Goal: Information Seeking & Learning: Understand process/instructions

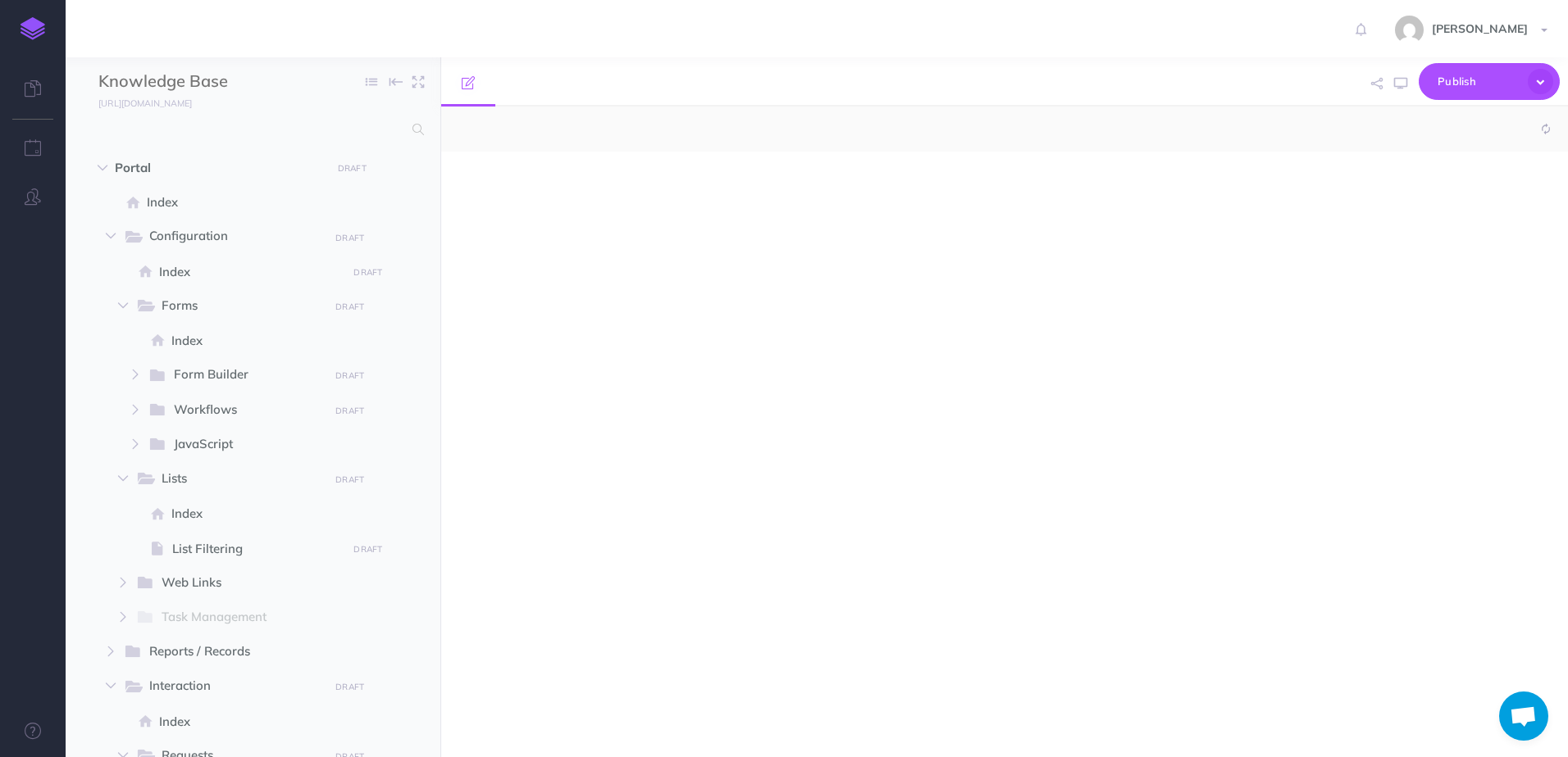
select select "null"
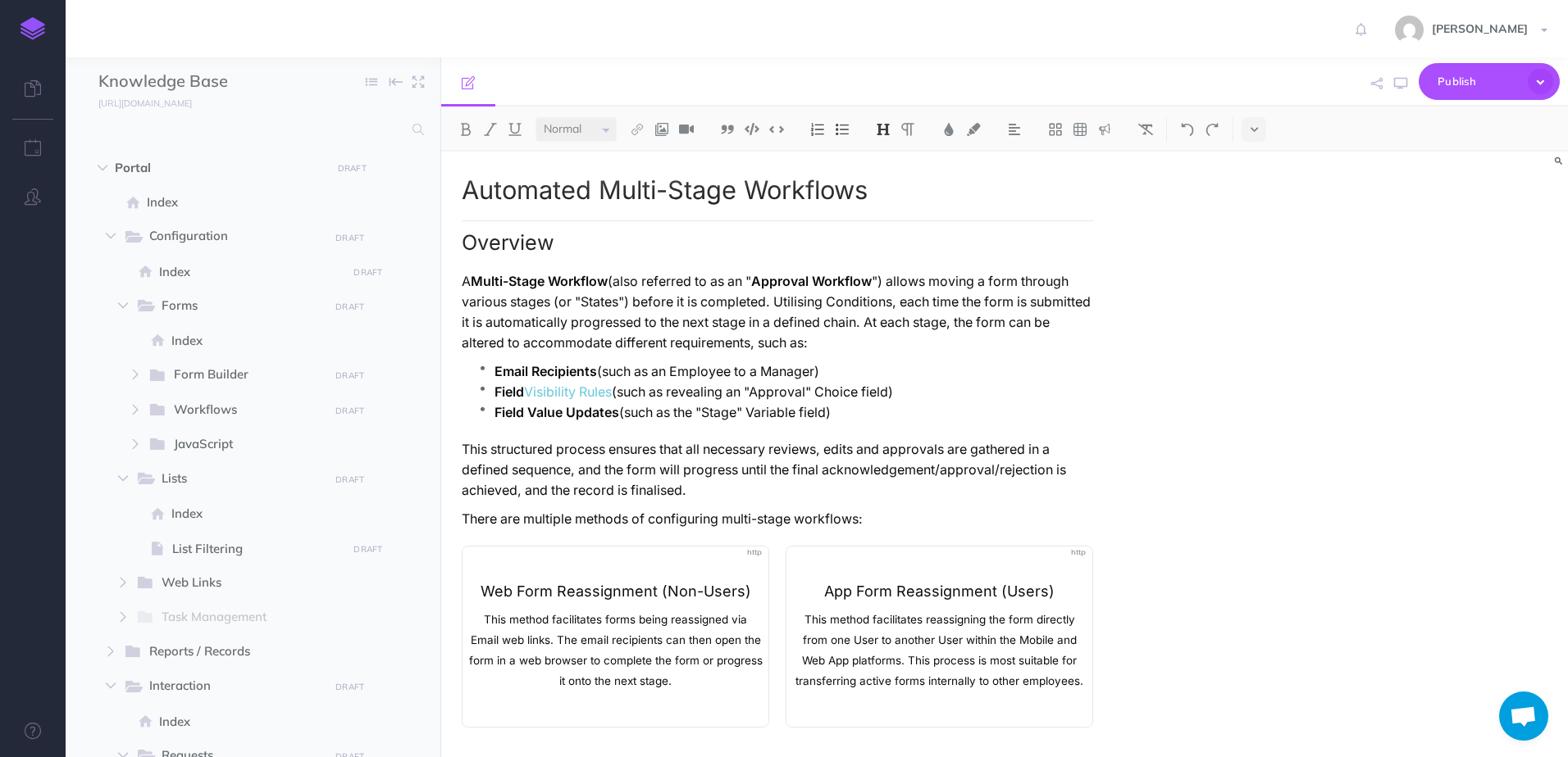
click at [502, 440] on p "This structured process ensures that all necessary reviews, edits and approvals…" at bounding box center [777, 470] width 632 height 62
drag, startPoint x: 482, startPoint y: 453, endPoint x: 534, endPoint y: 452, distance: 52.0
click at [534, 452] on p "This structured process ensures that all necessary reviews, edits and approvals…" at bounding box center [777, 470] width 632 height 62
click at [523, 455] on p "This structured process ensures that all necessary reviews, edits and approvals…" at bounding box center [777, 470] width 632 height 62
click at [510, 454] on p "This structured process ensures that all necessary reviews, edits and approvals…" at bounding box center [777, 470] width 632 height 62
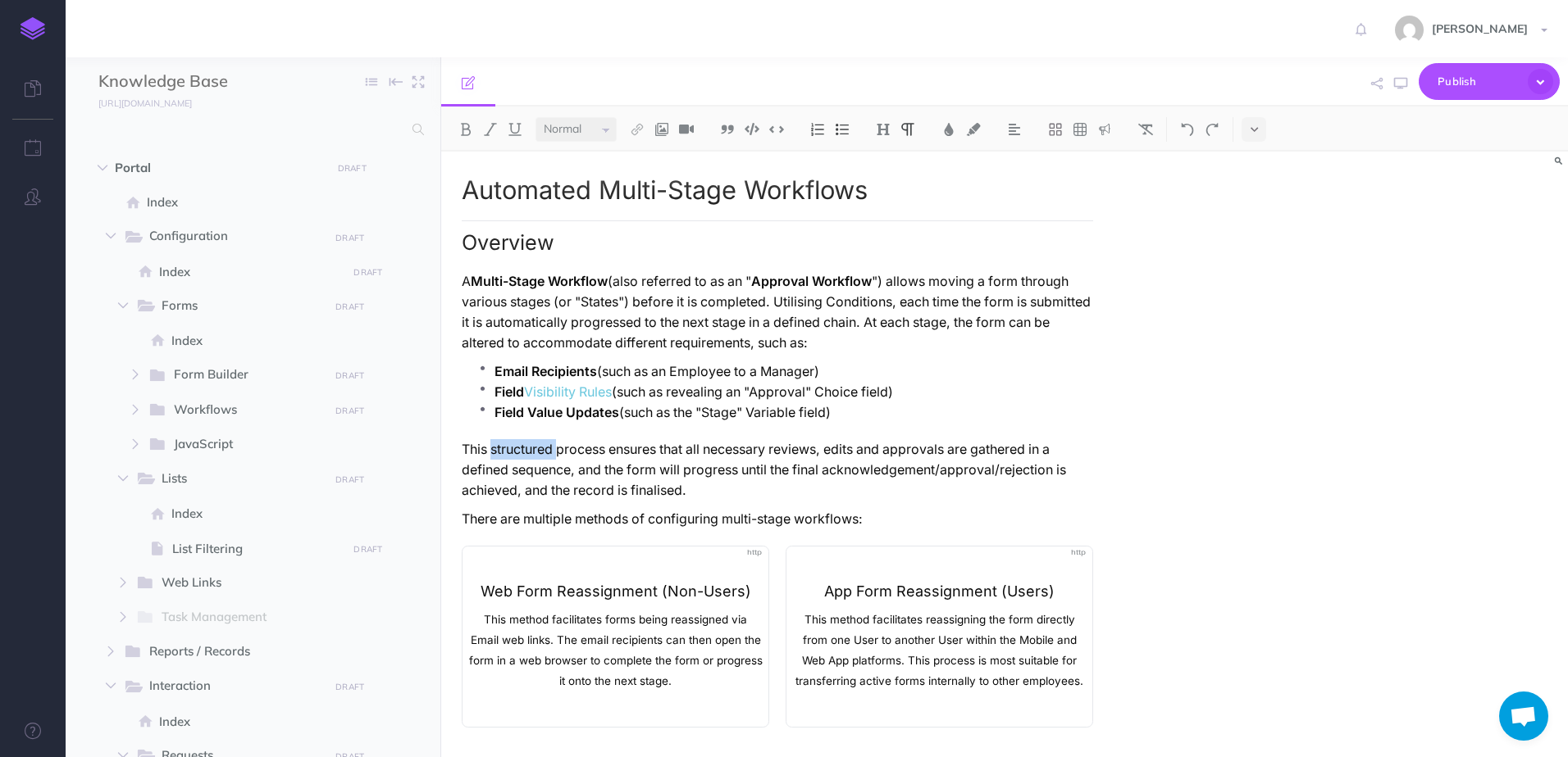
click at [510, 454] on p "This structured process ensures that all necessary reviews, edits and approvals…" at bounding box center [777, 470] width 632 height 62
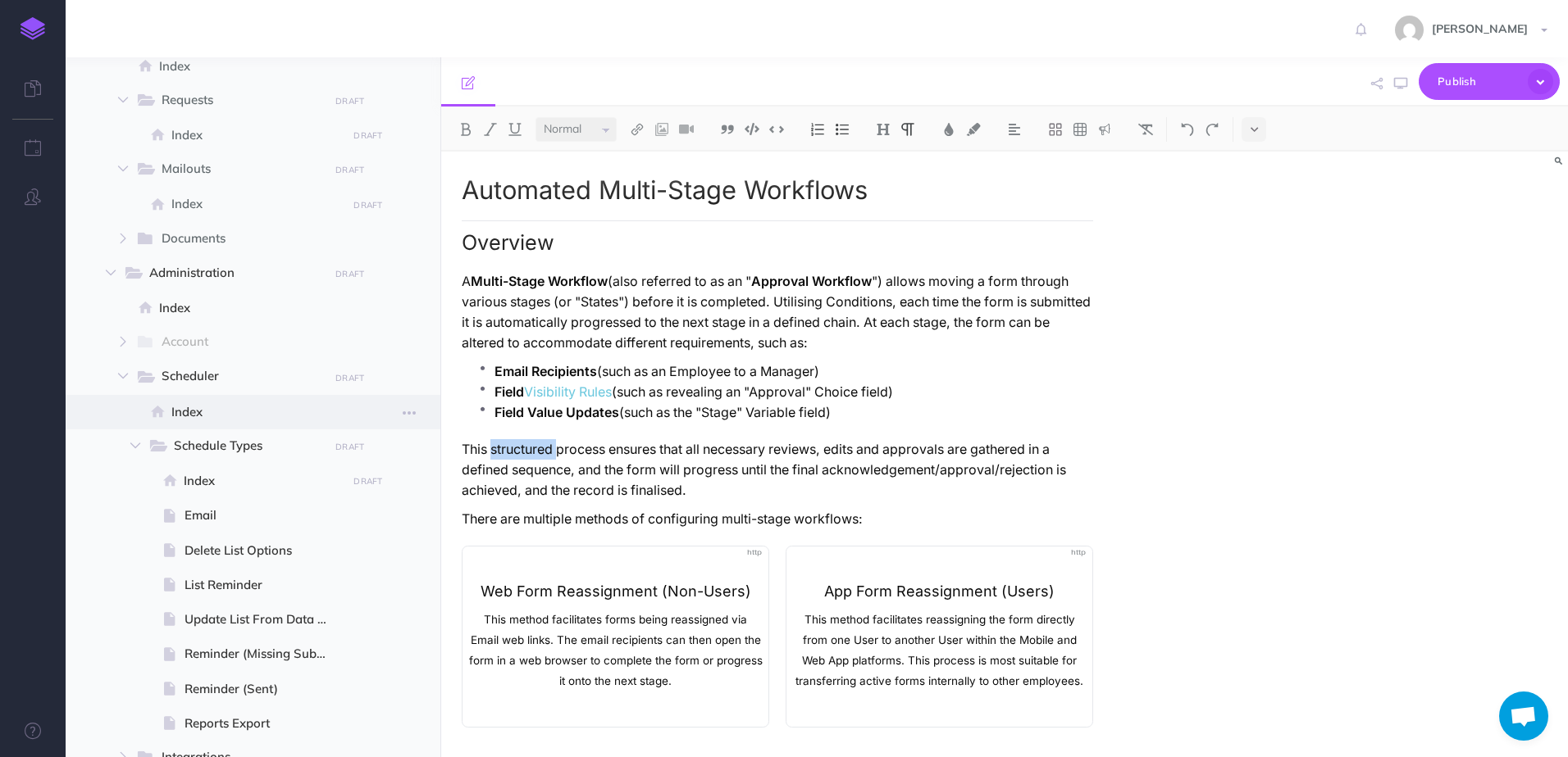
scroll to position [738, 0]
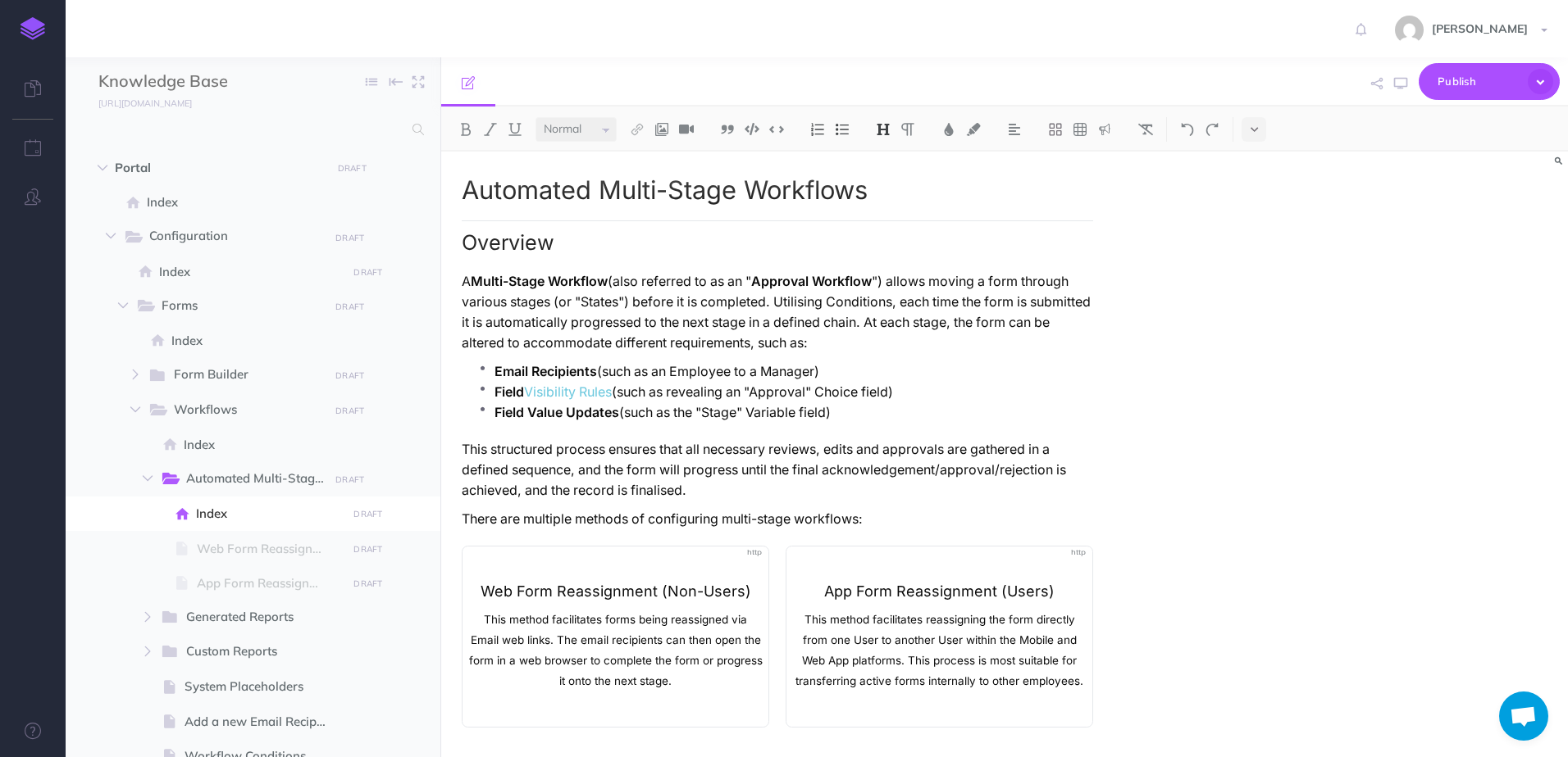
select select "null"
click at [158, 130] on input "text" at bounding box center [251, 130] width 305 height 30
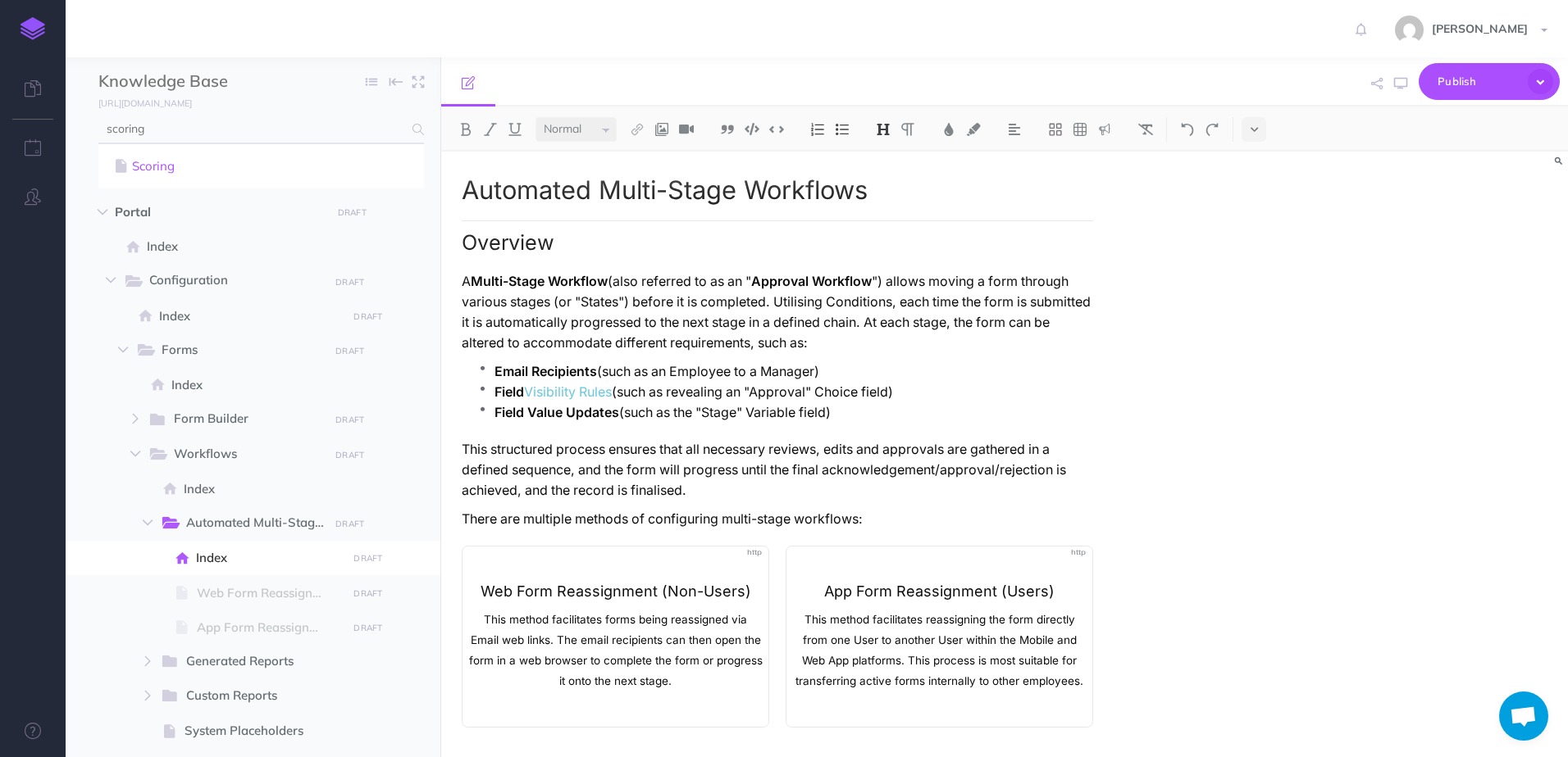
type input "scoring"
click at [173, 166] on link "Scoring" at bounding box center [260, 166] width 301 height 19
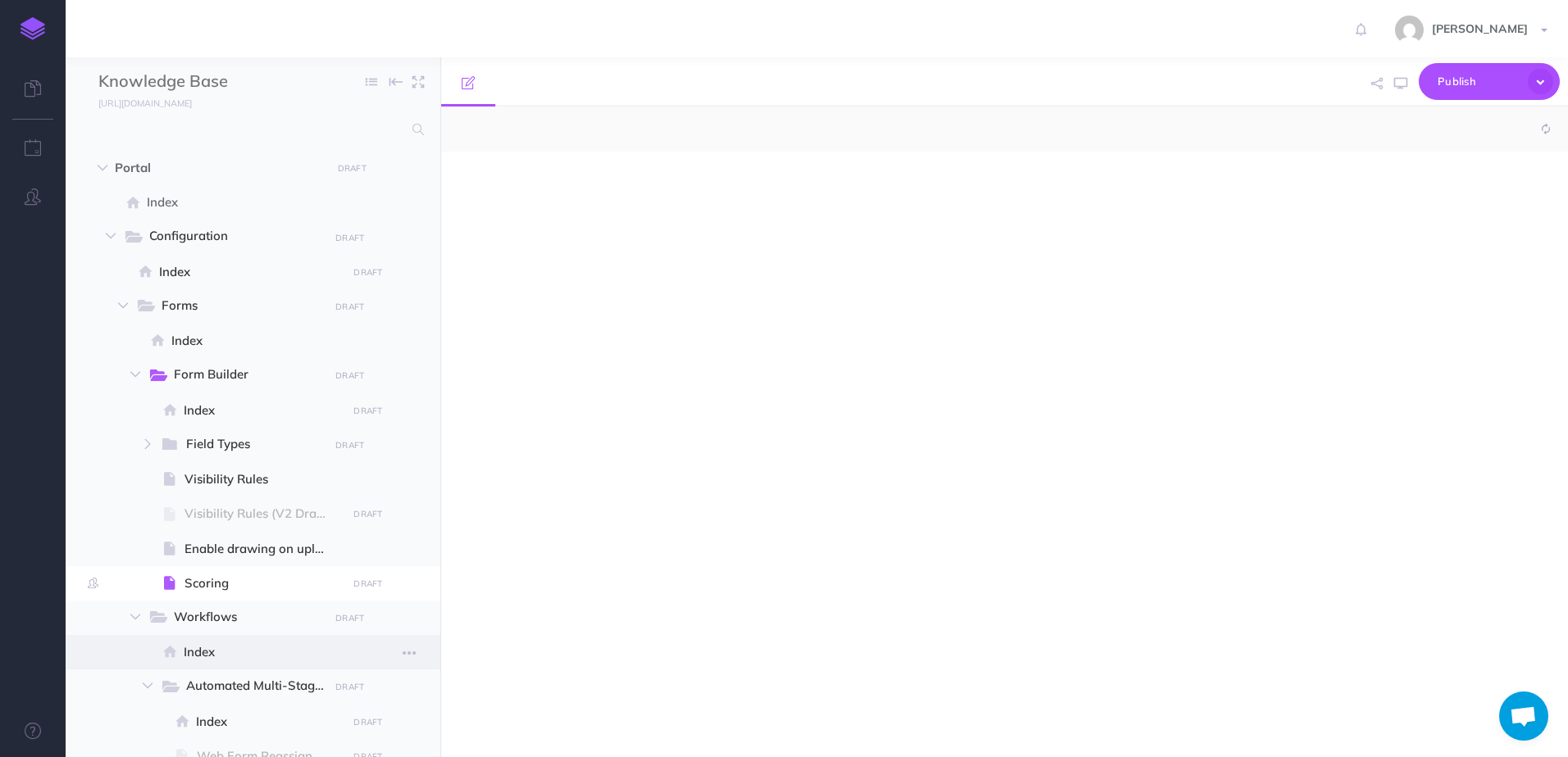
scroll to position [1439, 0]
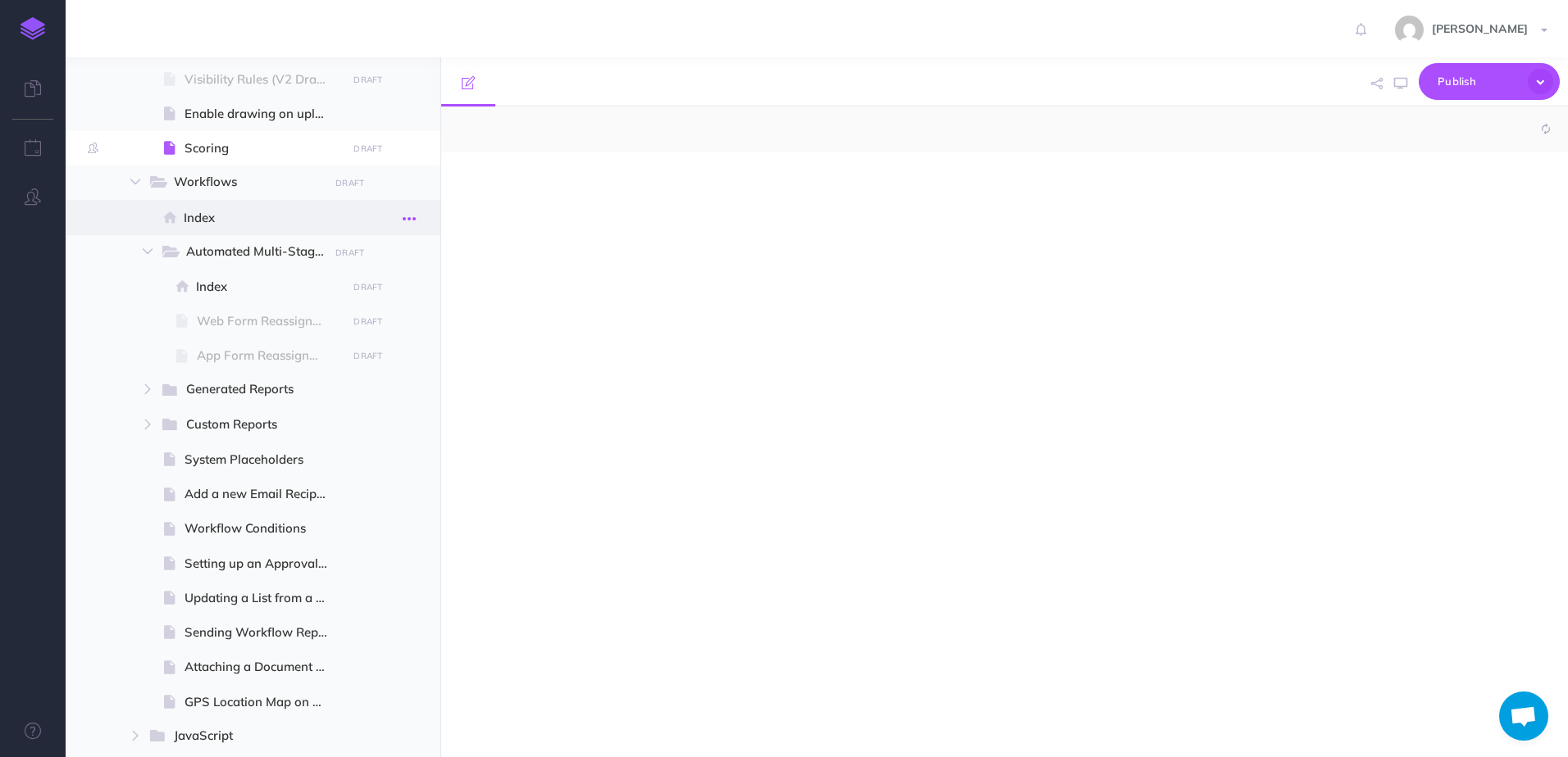
select select "null"
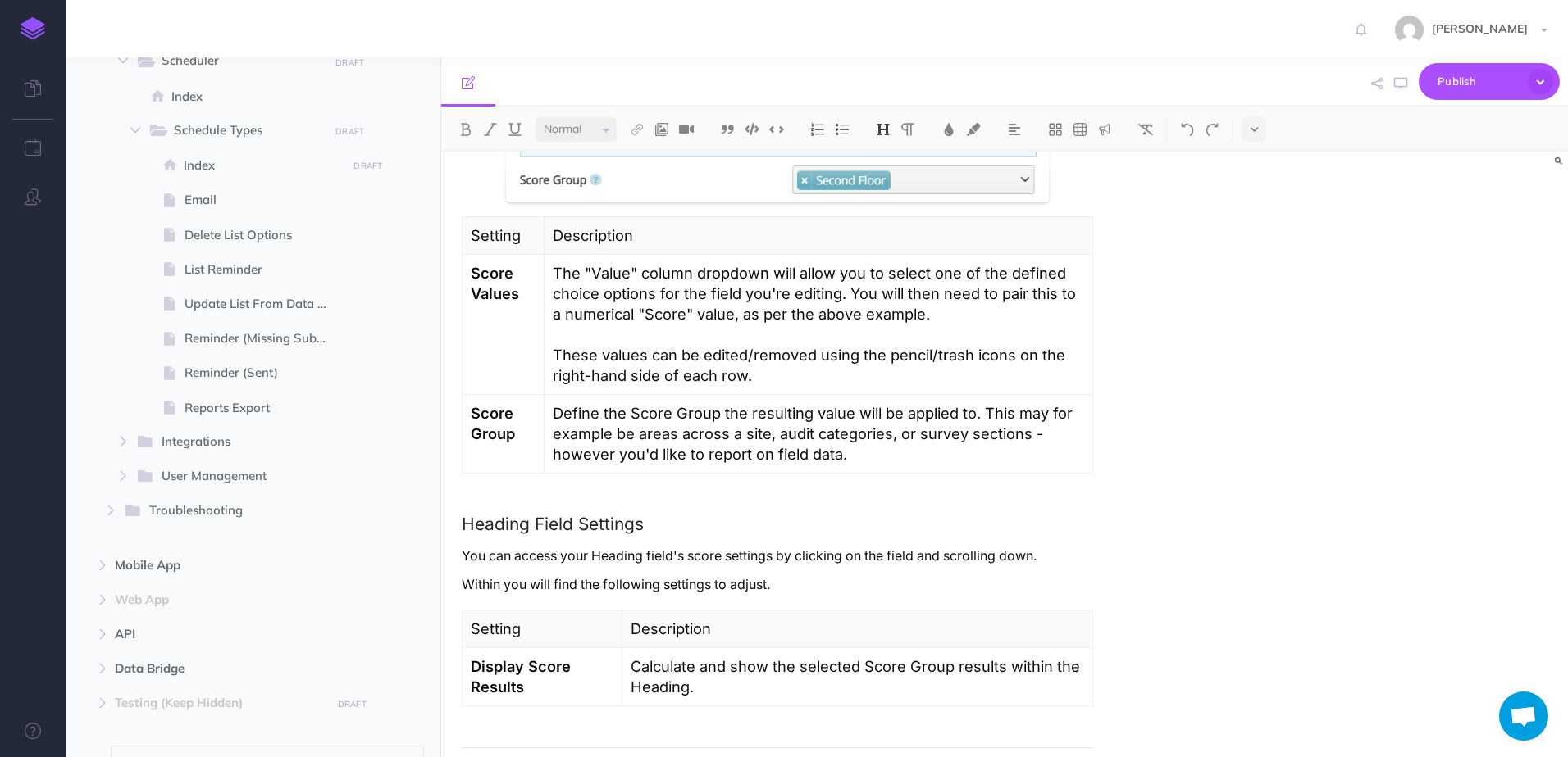
scroll to position [3516, 0]
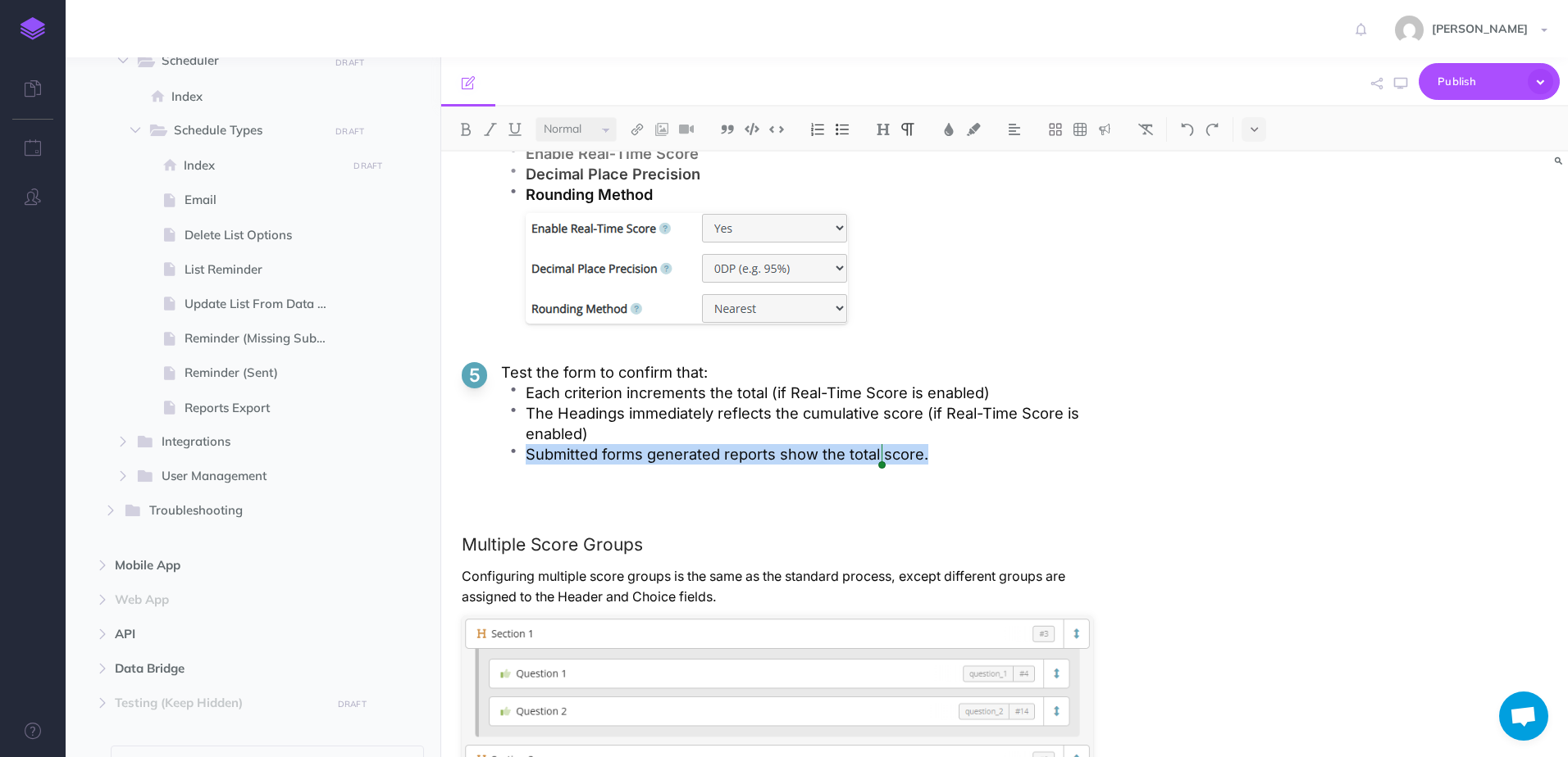
drag, startPoint x: 518, startPoint y: 454, endPoint x: 928, endPoint y: 446, distance: 410.1
click at [928, 446] on li "Submitted forms generated reports show the total score." at bounding box center [809, 454] width 568 height 20
click at [736, 452] on p "Submitted forms generated reports show the total score." at bounding box center [809, 454] width 568 height 20
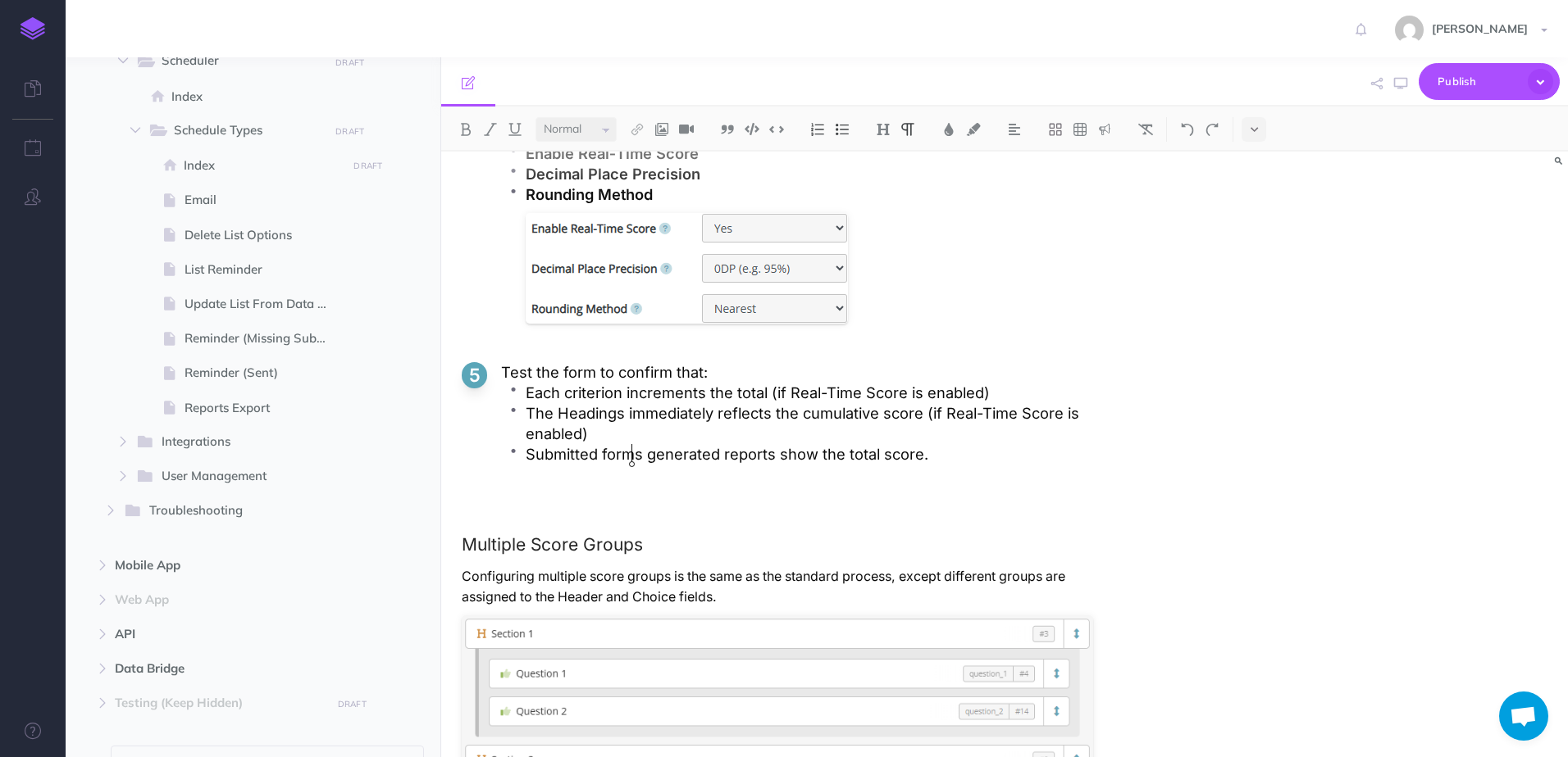
click at [634, 456] on p "Submitted forms generated reports show the total score." at bounding box center [809, 454] width 568 height 20
click at [757, 455] on p "Submitted form's generated reports show the total score." at bounding box center [809, 454] width 568 height 20
click at [796, 458] on p "Submitted form's generated report show the total score." at bounding box center [809, 454] width 568 height 20
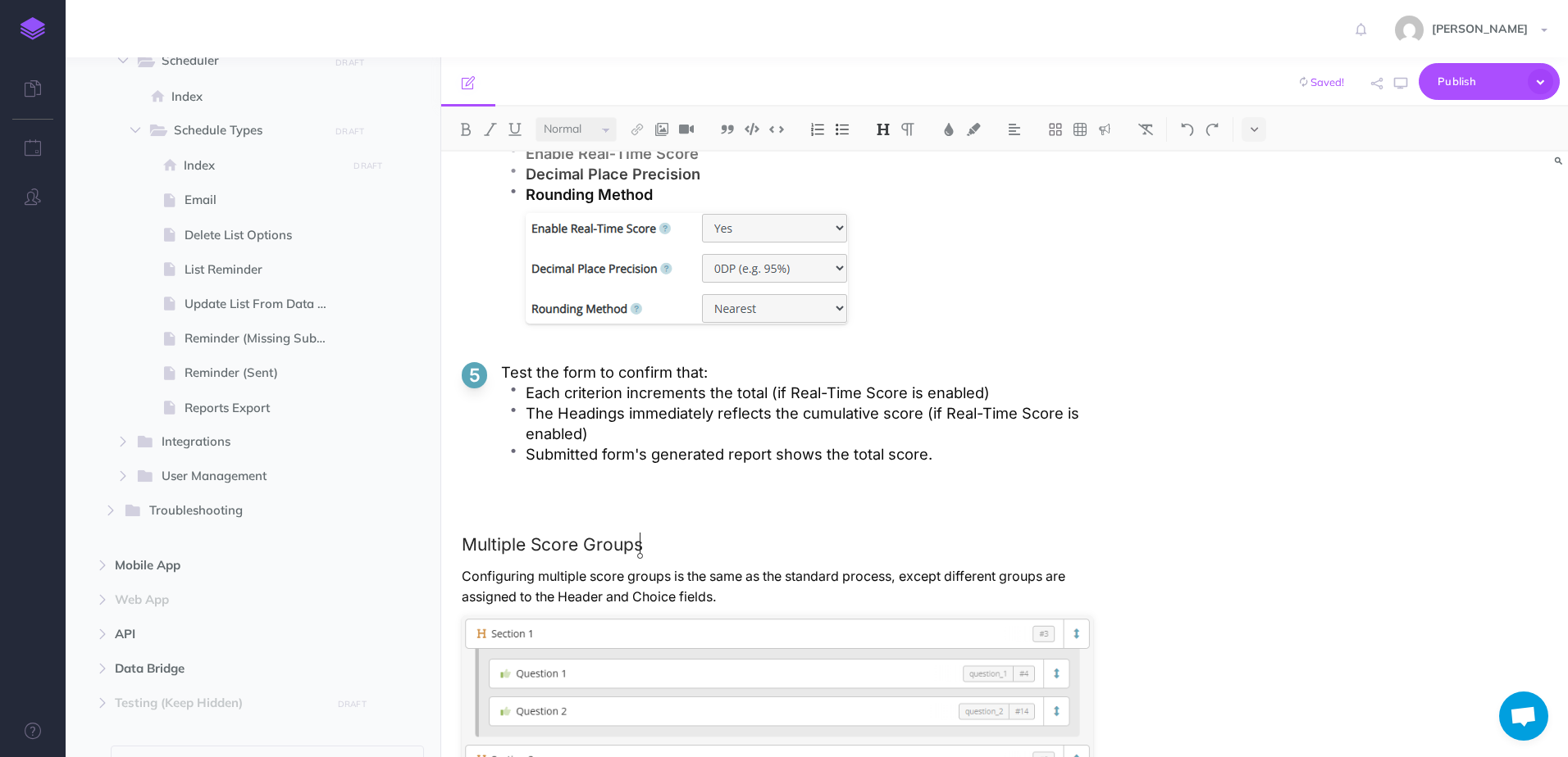
click at [589, 390] on p "Each criterion increments the total (if Real-Time Score is enabled)" at bounding box center [809, 393] width 568 height 20
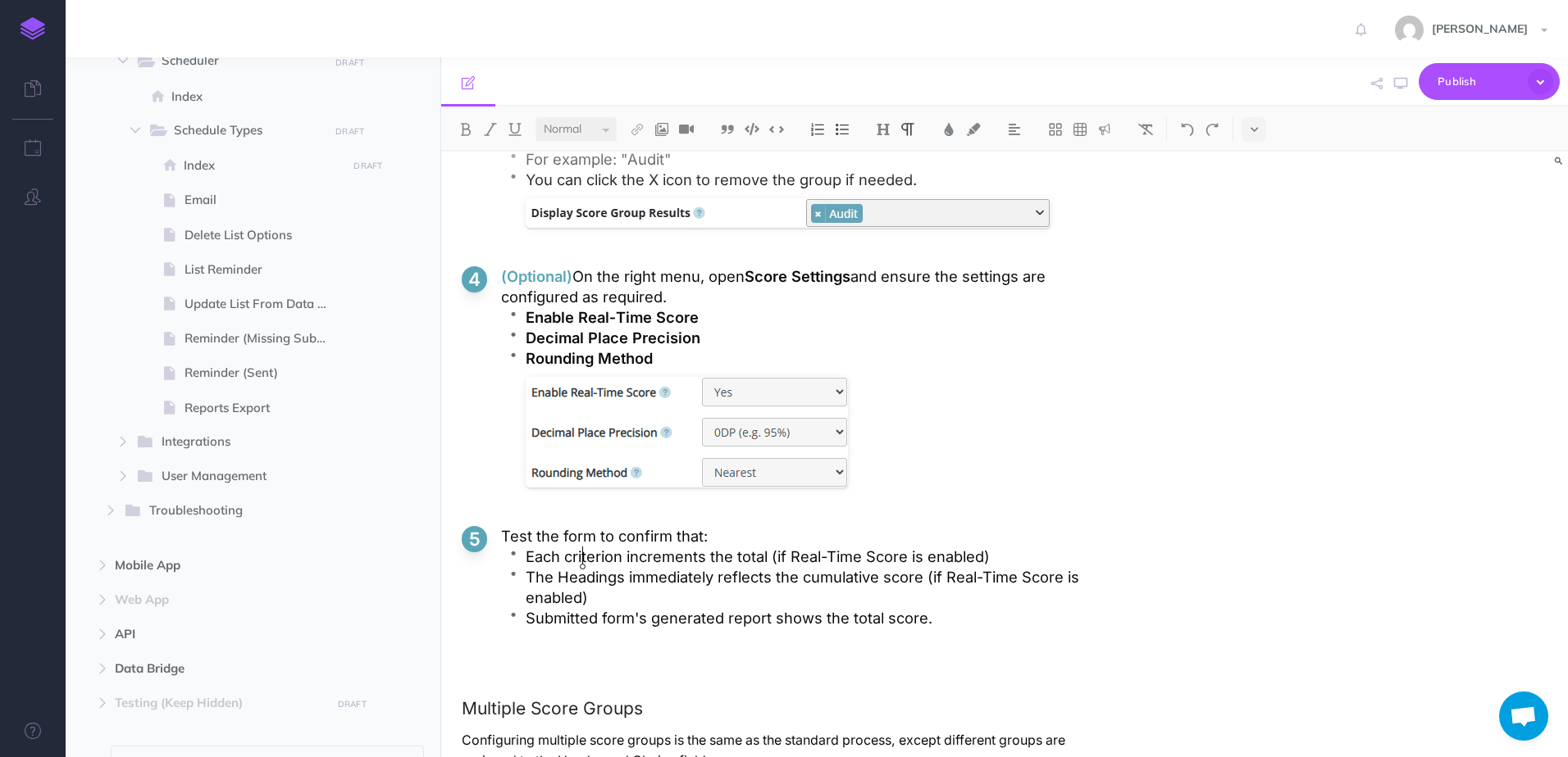
click at [582, 557] on p "Each criterion increments the total (if Real-Time Score is enabled)" at bounding box center [809, 557] width 568 height 20
click at [669, 602] on p "The Headings immediately reflects the cumulative score (if Real-Time Score is e…" at bounding box center [809, 588] width 568 height 41
click at [0, 0] on div "Replace with The submitted Ignore Rewrite sentence" at bounding box center [0, 0] width 0 height 0
click at [0, 0] on div "The submitted" at bounding box center [0, 0] width 0 height 0
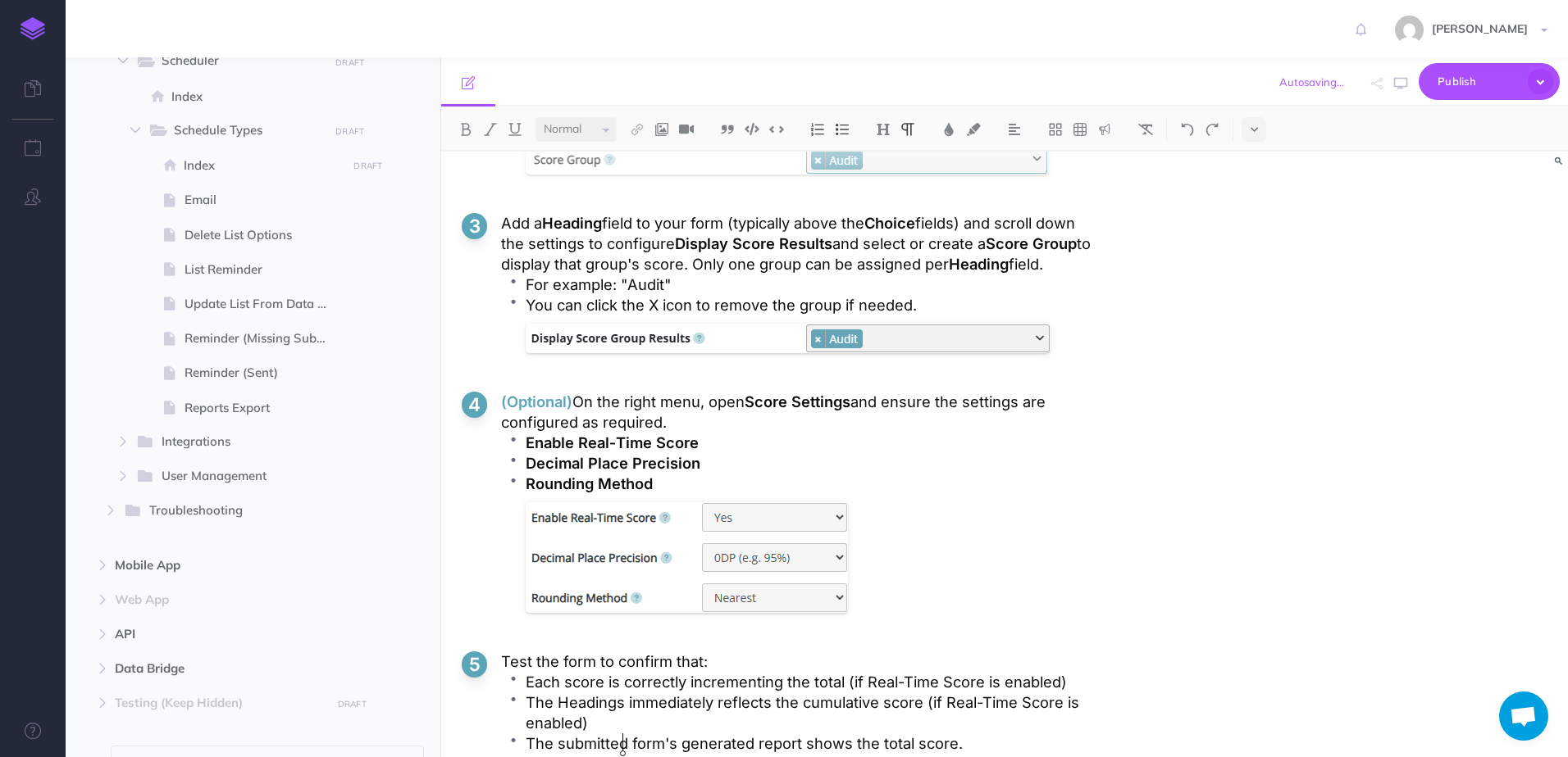
scroll to position [3391, 0]
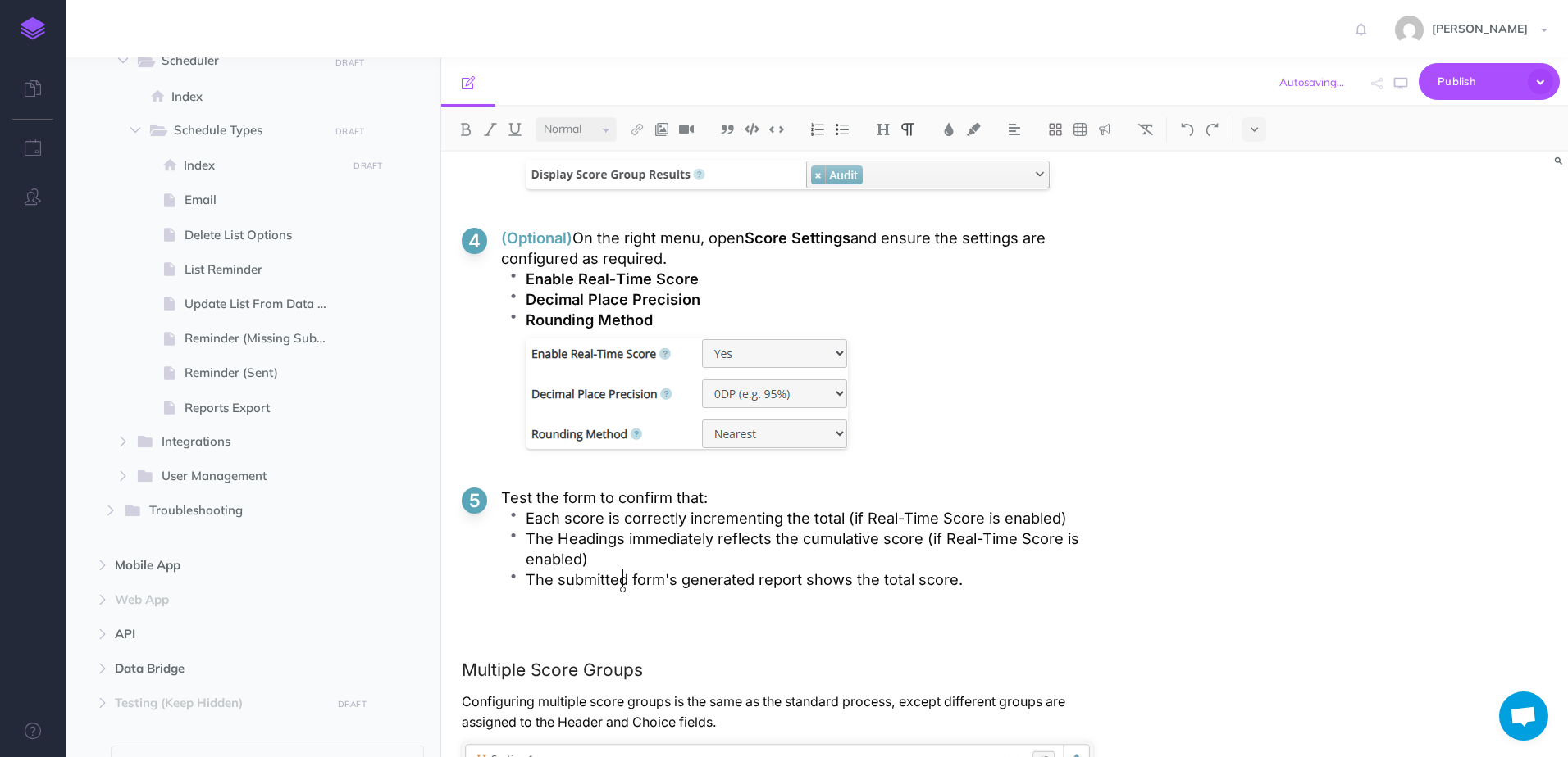
click at [918, 597] on ol "Click and add individual Choice fields for each audit criterion. In the Choice …" at bounding box center [777, 88] width 632 height 1063
click at [953, 464] on ol "Click and add individual Choice fields for each audit criterion. In the Choice …" at bounding box center [777, 88] width 632 height 1063
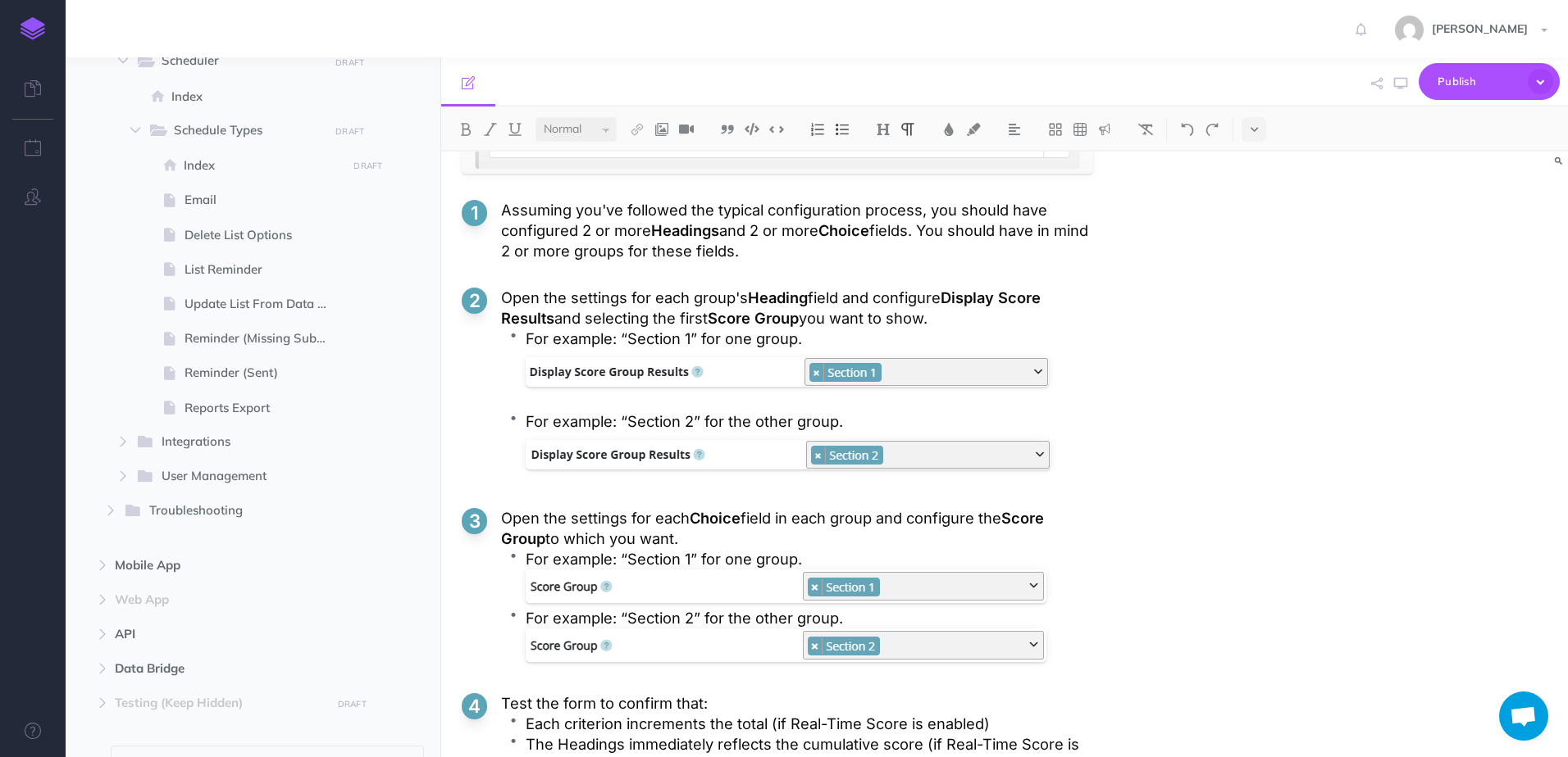
scroll to position [4331, 0]
